Goal: Task Accomplishment & Management: Manage account settings

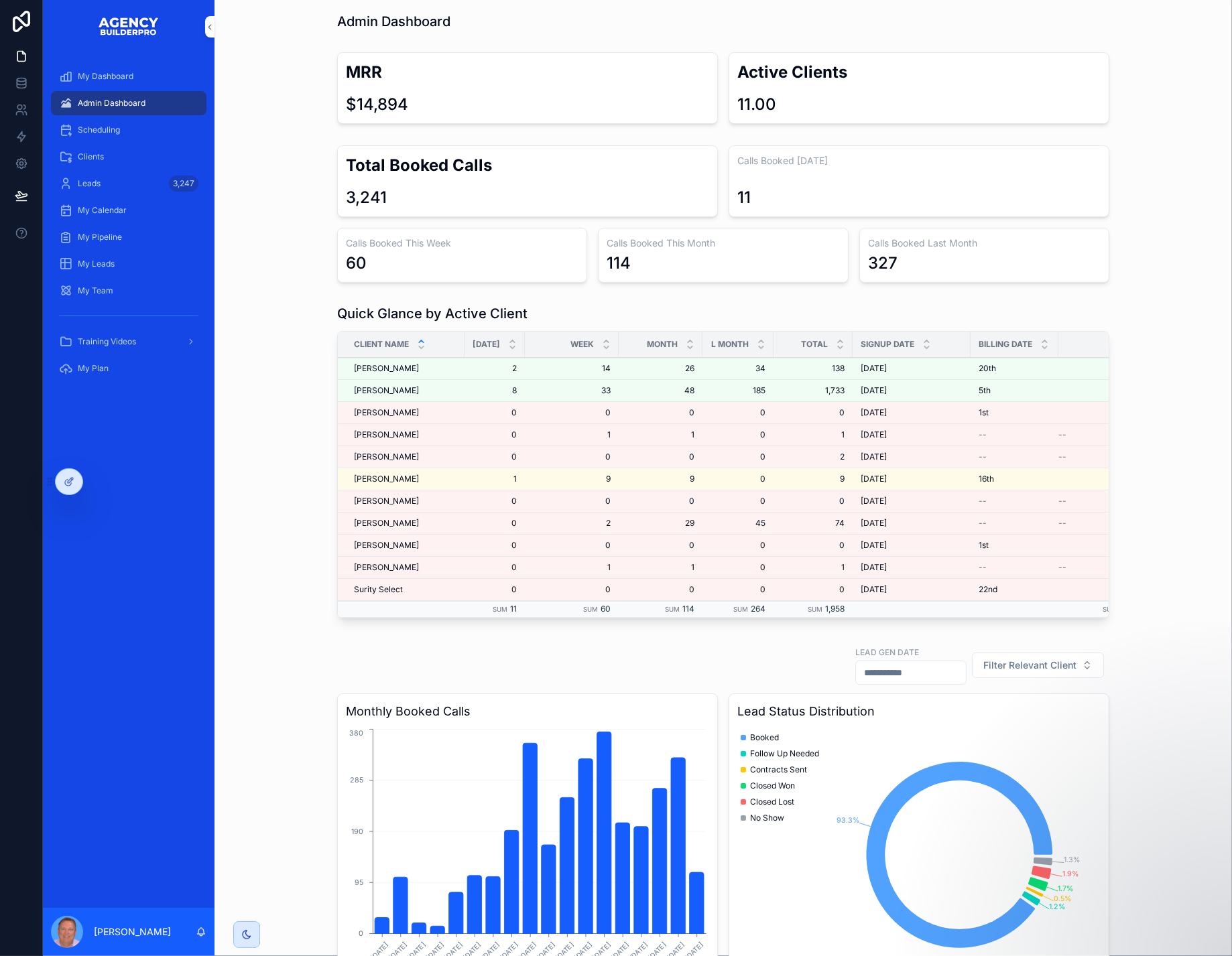
scroll to position [5, 0]
click at [165, 141] on div "Scheduling" at bounding box center [128, 129] width 140 height 22
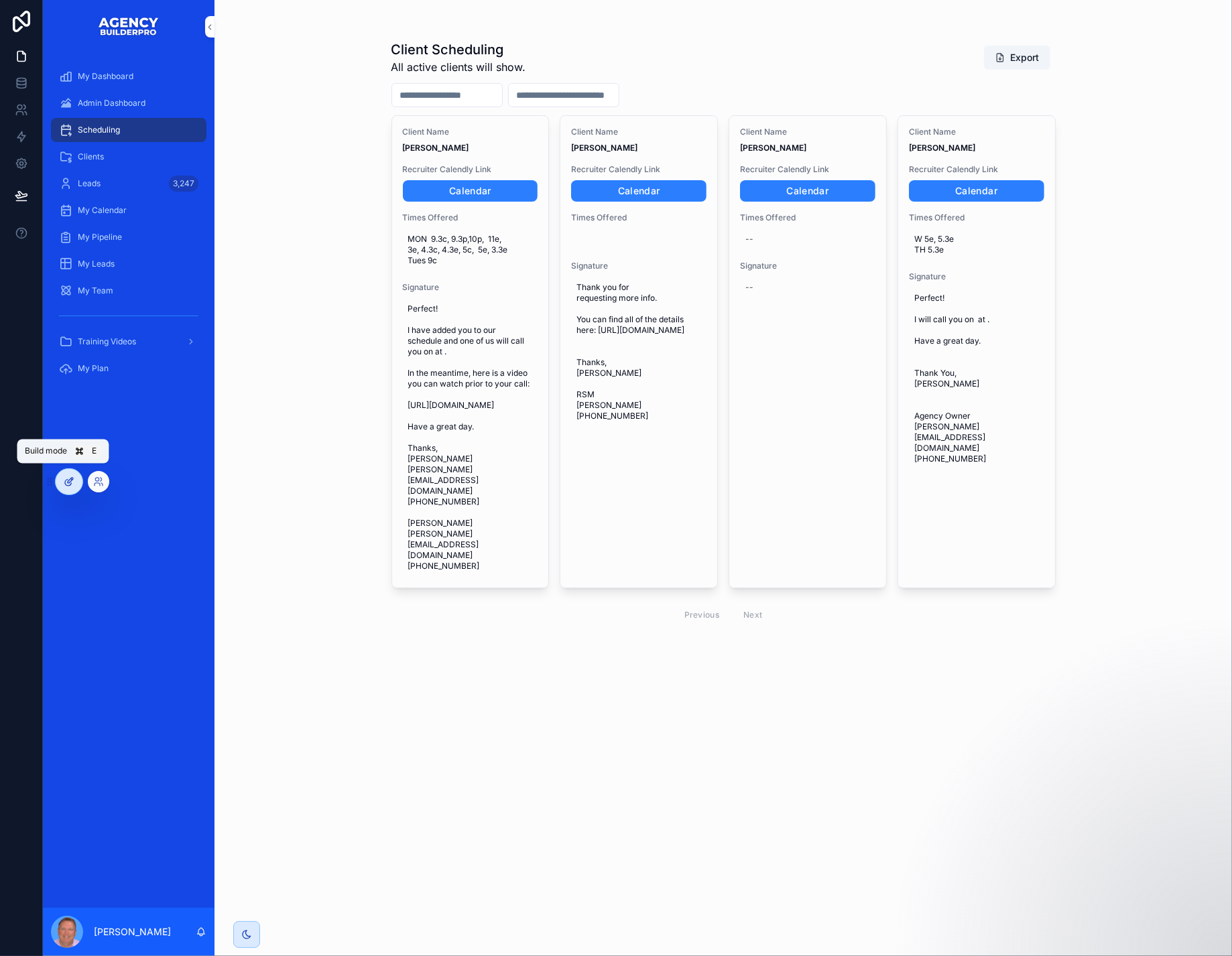
click at [73, 481] on icon at bounding box center [71, 481] width 6 height 6
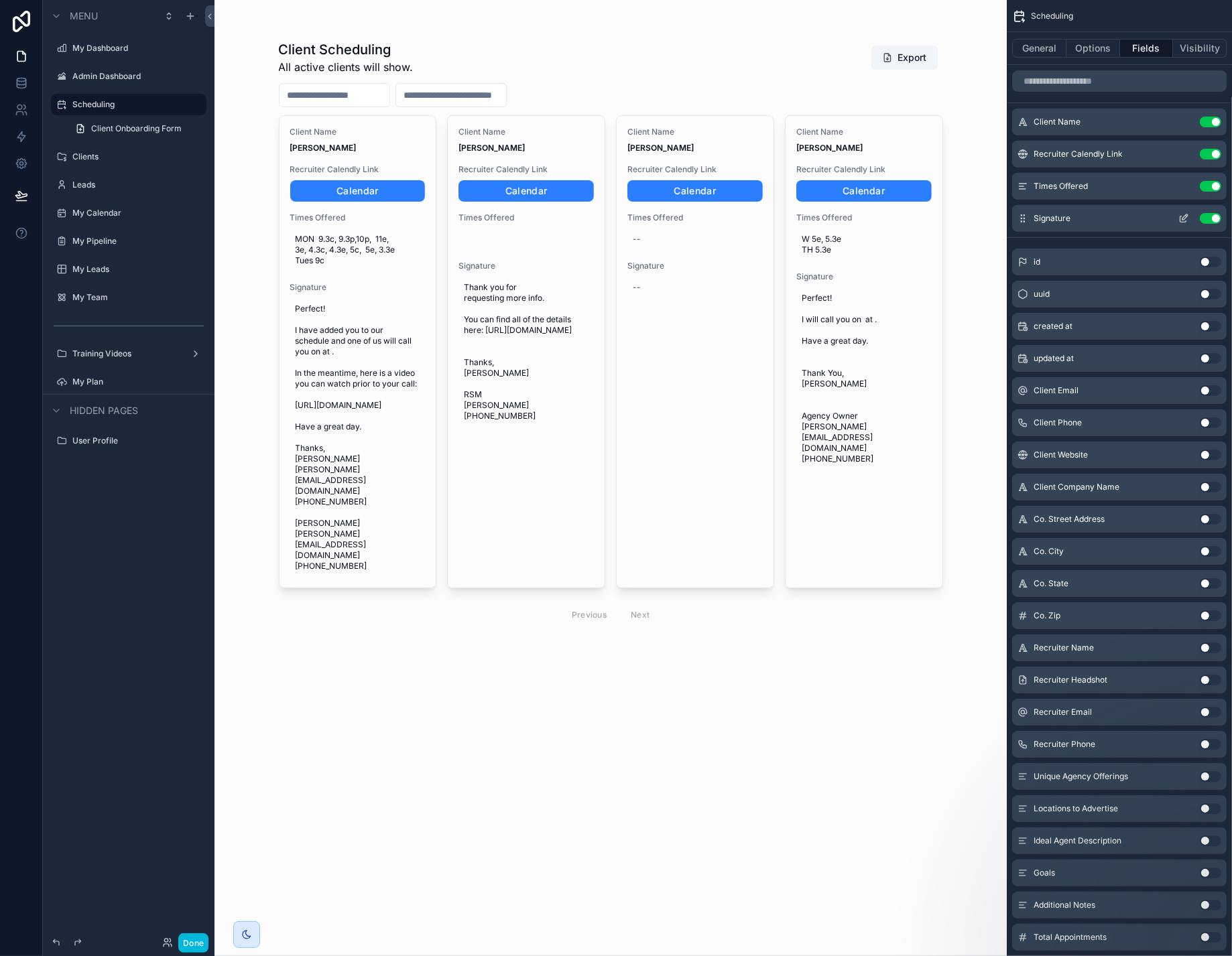
click at [1182, 220] on icon "scrollable content" at bounding box center [1185, 217] width 6 height 6
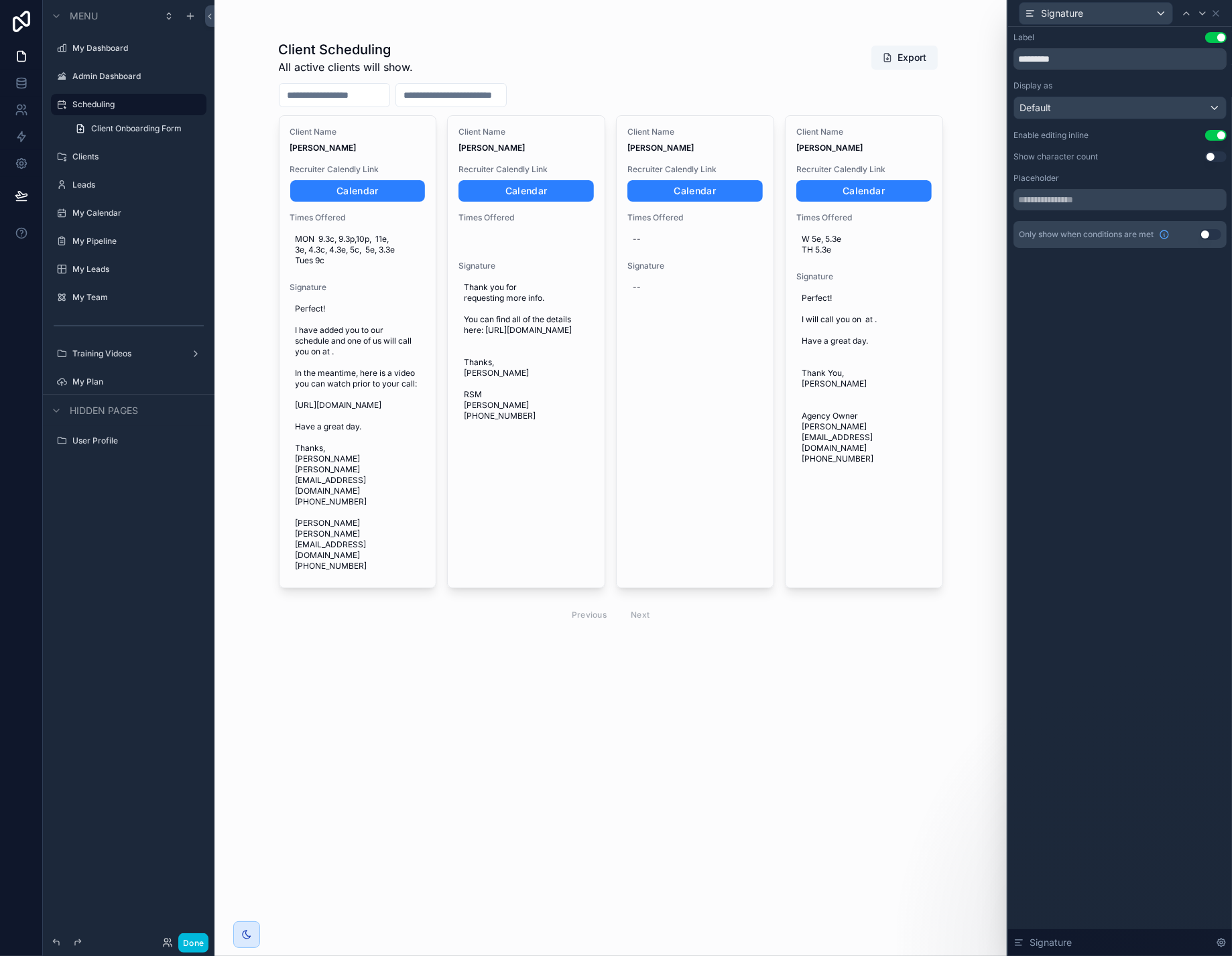
click at [1210, 141] on button "Use setting" at bounding box center [1216, 135] width 22 height 10
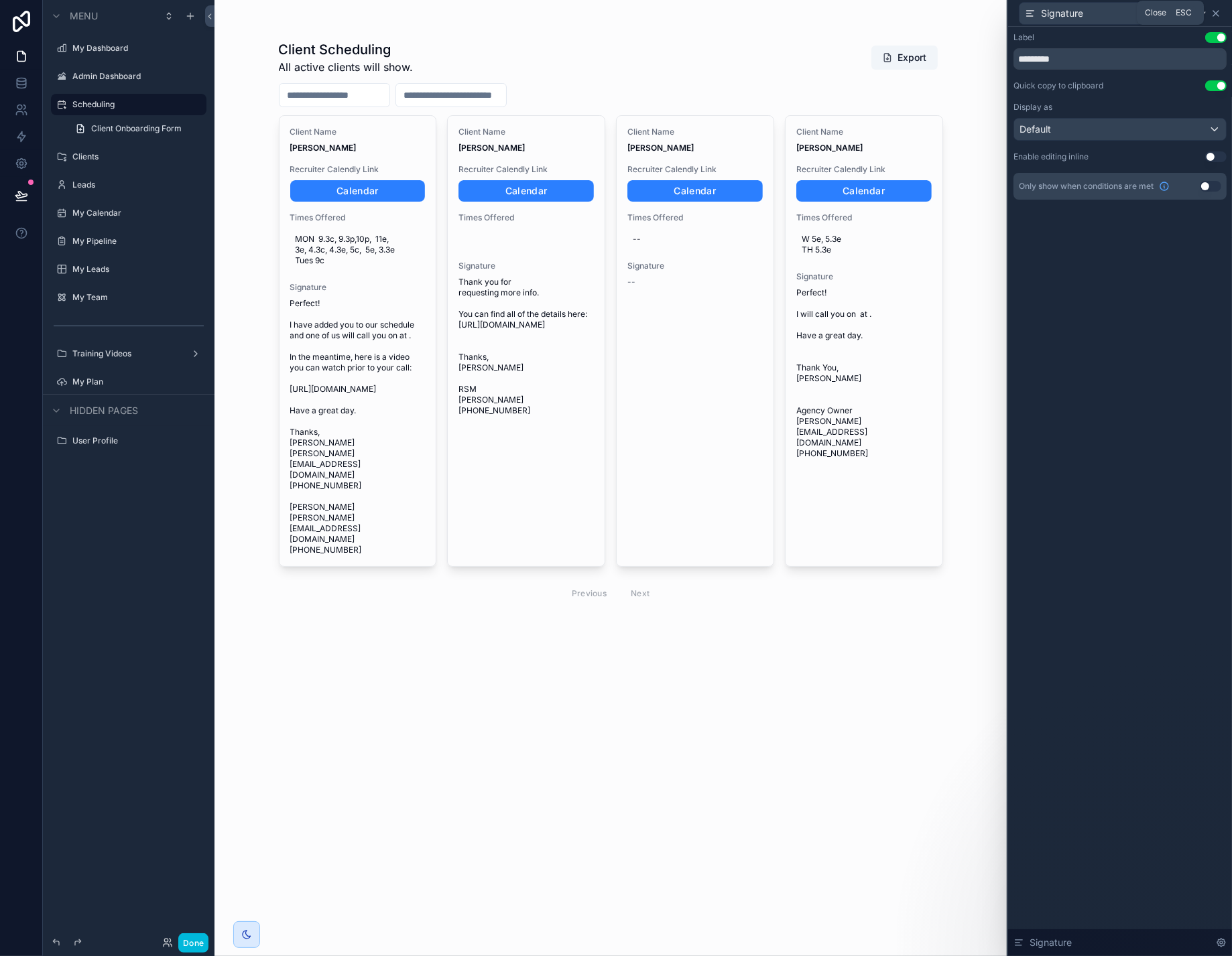
click at [1214, 12] on icon at bounding box center [1215, 13] width 10 height 10
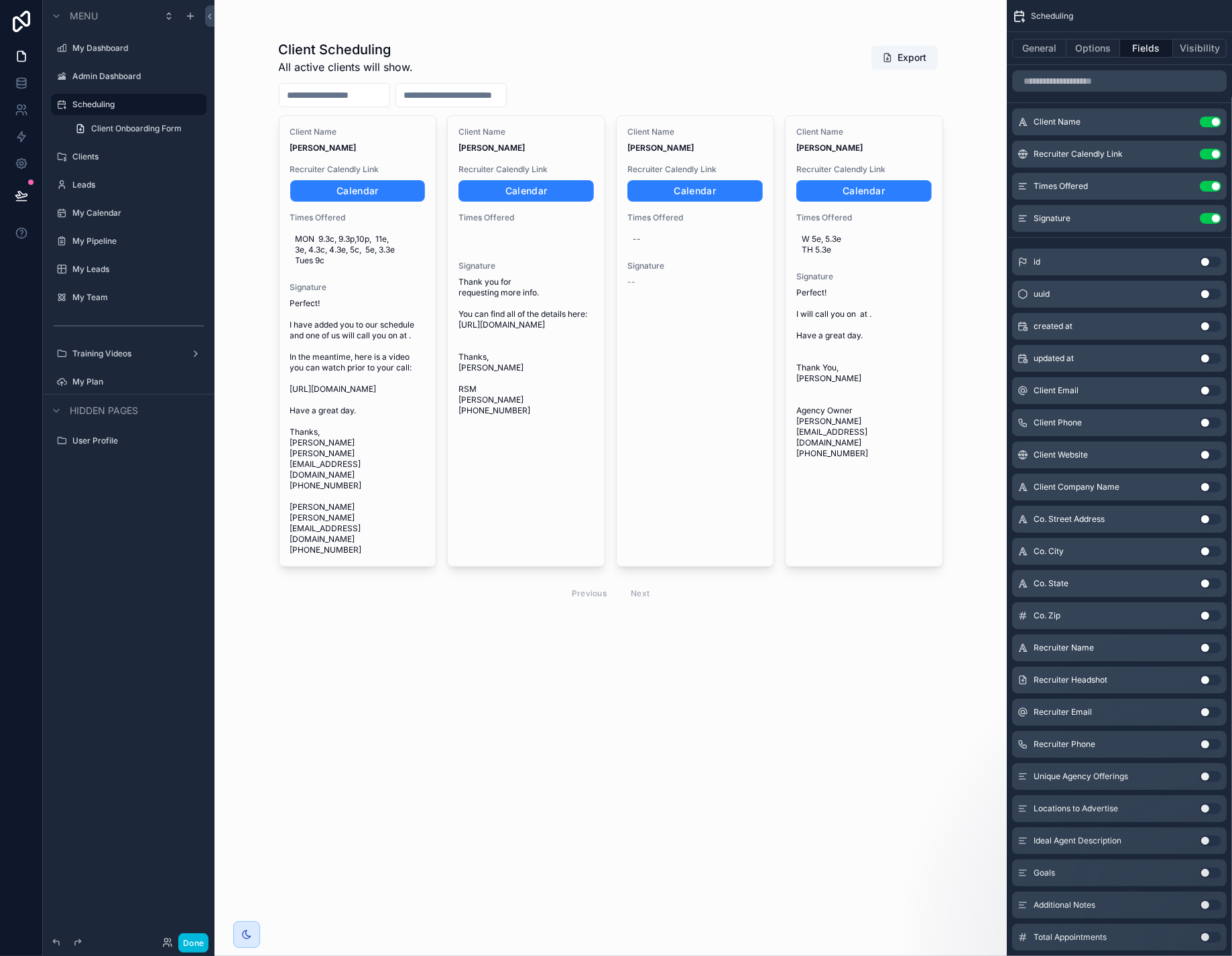
click at [531, 430] on div "scrollable content" at bounding box center [611, 326] width 686 height 652
click at [209, 935] on button "Done" at bounding box center [194, 943] width 30 height 20
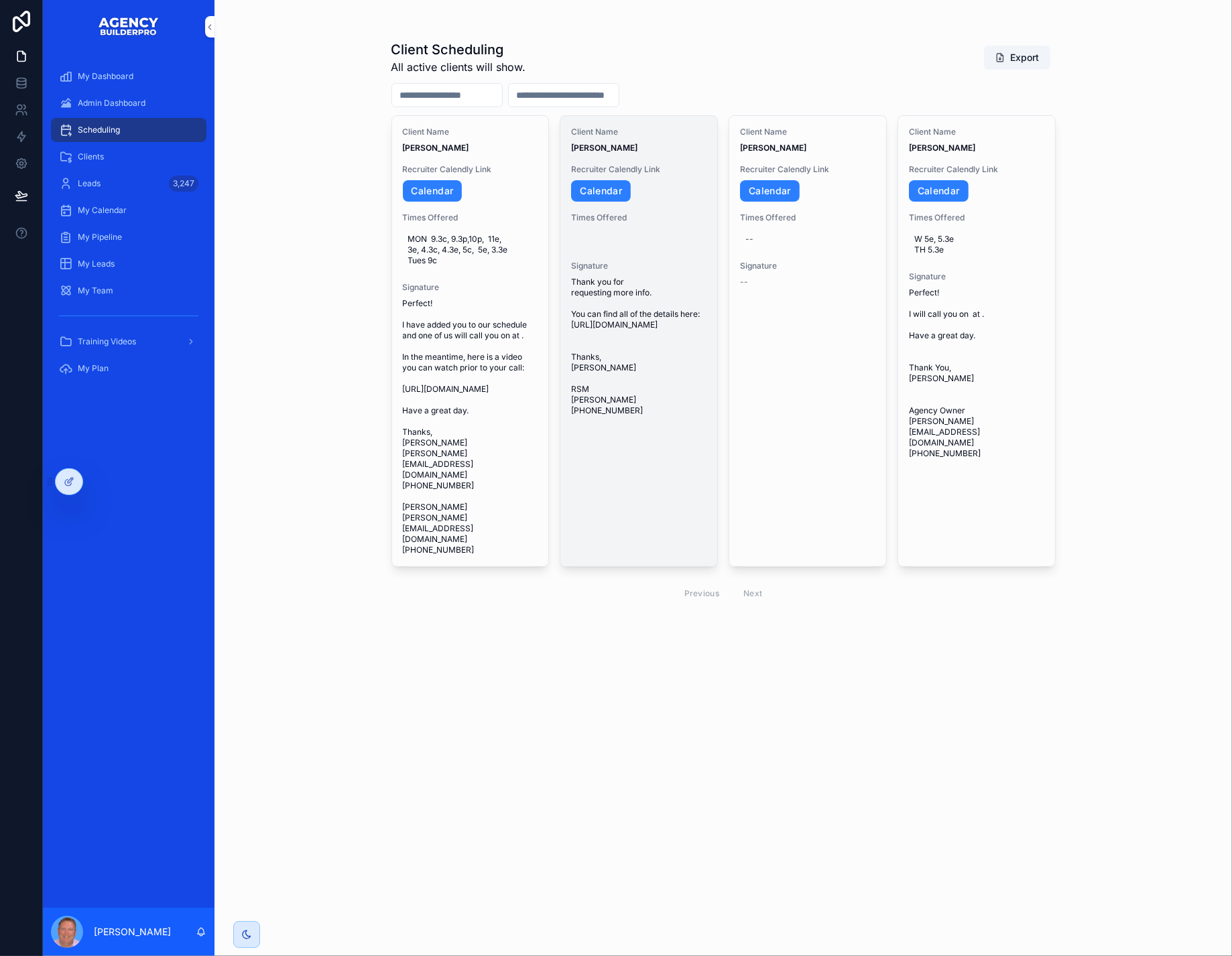
click at [0, 0] on icon "scrollable content" at bounding box center [0, 0] width 0 height 0
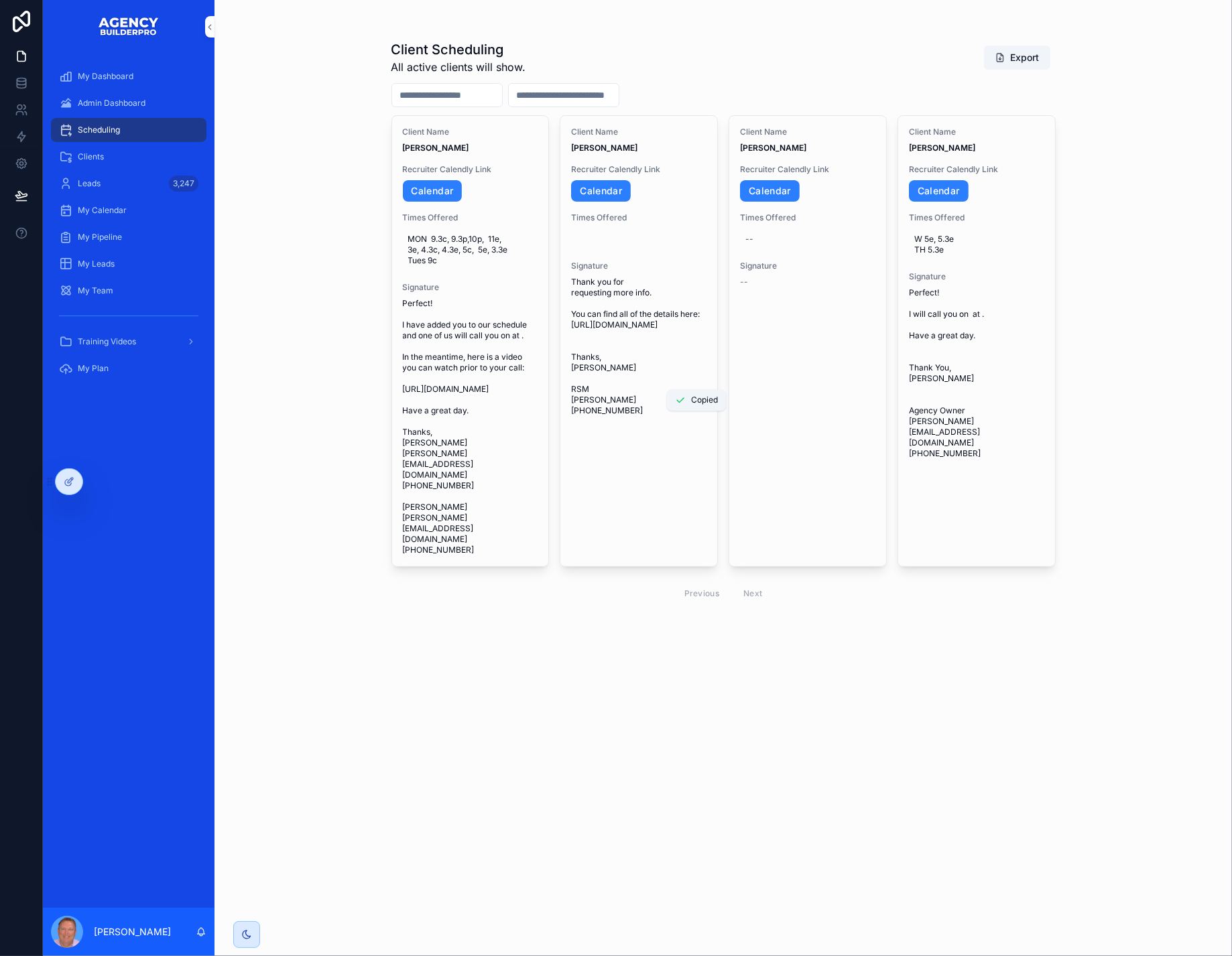
click at [309, 413] on div "Client Scheduling All active clients will show. Export Client Name [PERSON_NAME…" at bounding box center [723, 478] width 1018 height 956
click at [1088, 620] on div "Client Scheduling All active clients will show. Export Client Name [PERSON_NAME…" at bounding box center [723, 478] width 1018 height 956
click at [63, 479] on div at bounding box center [69, 482] width 26 height 26
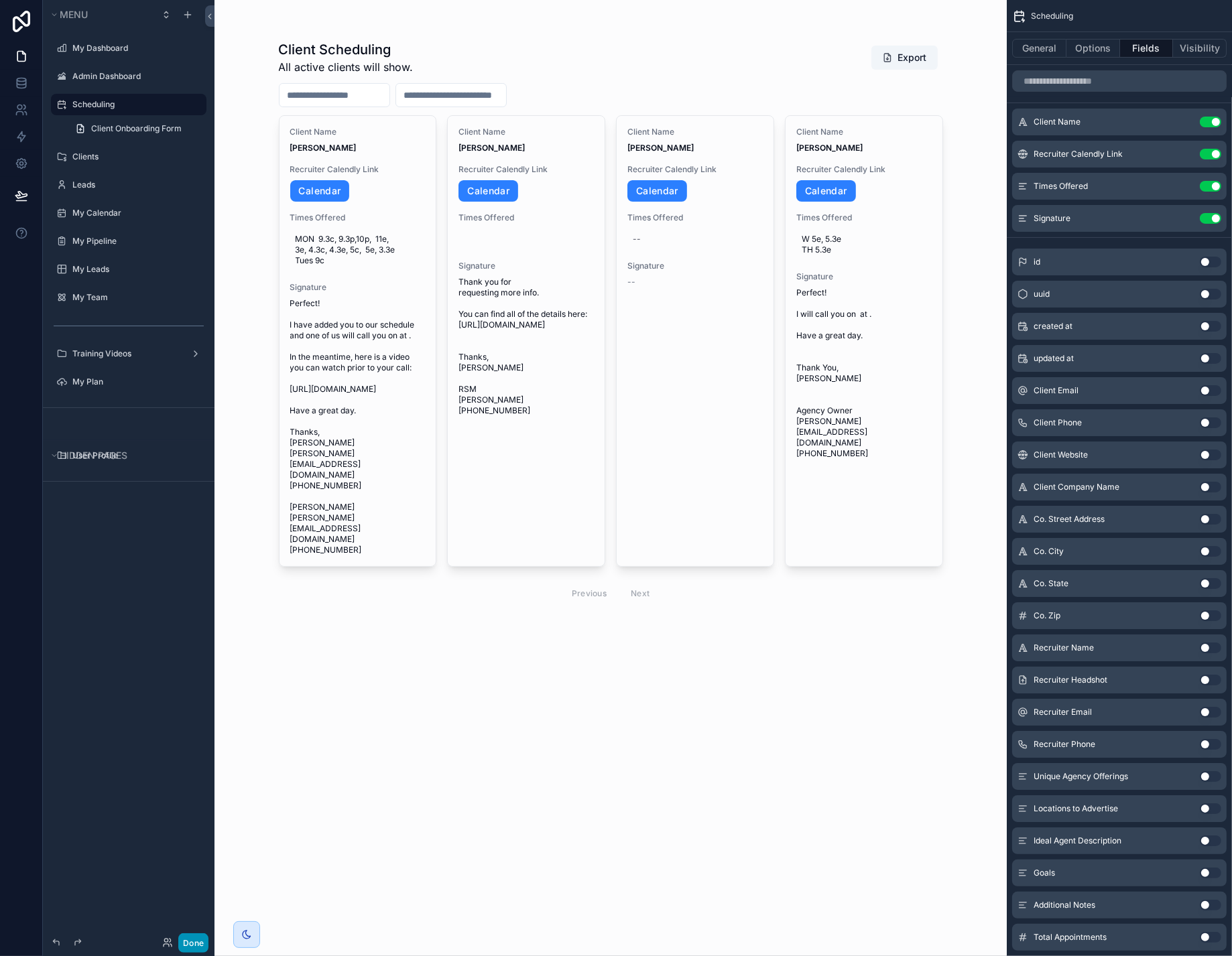
click at [209, 933] on button "Done" at bounding box center [194, 943] width 30 height 20
